Goal: Transaction & Acquisition: Subscribe to service/newsletter

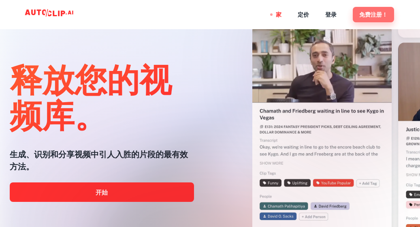
click at [372, 12] on font "免费注册！" at bounding box center [373, 15] width 28 height 6
